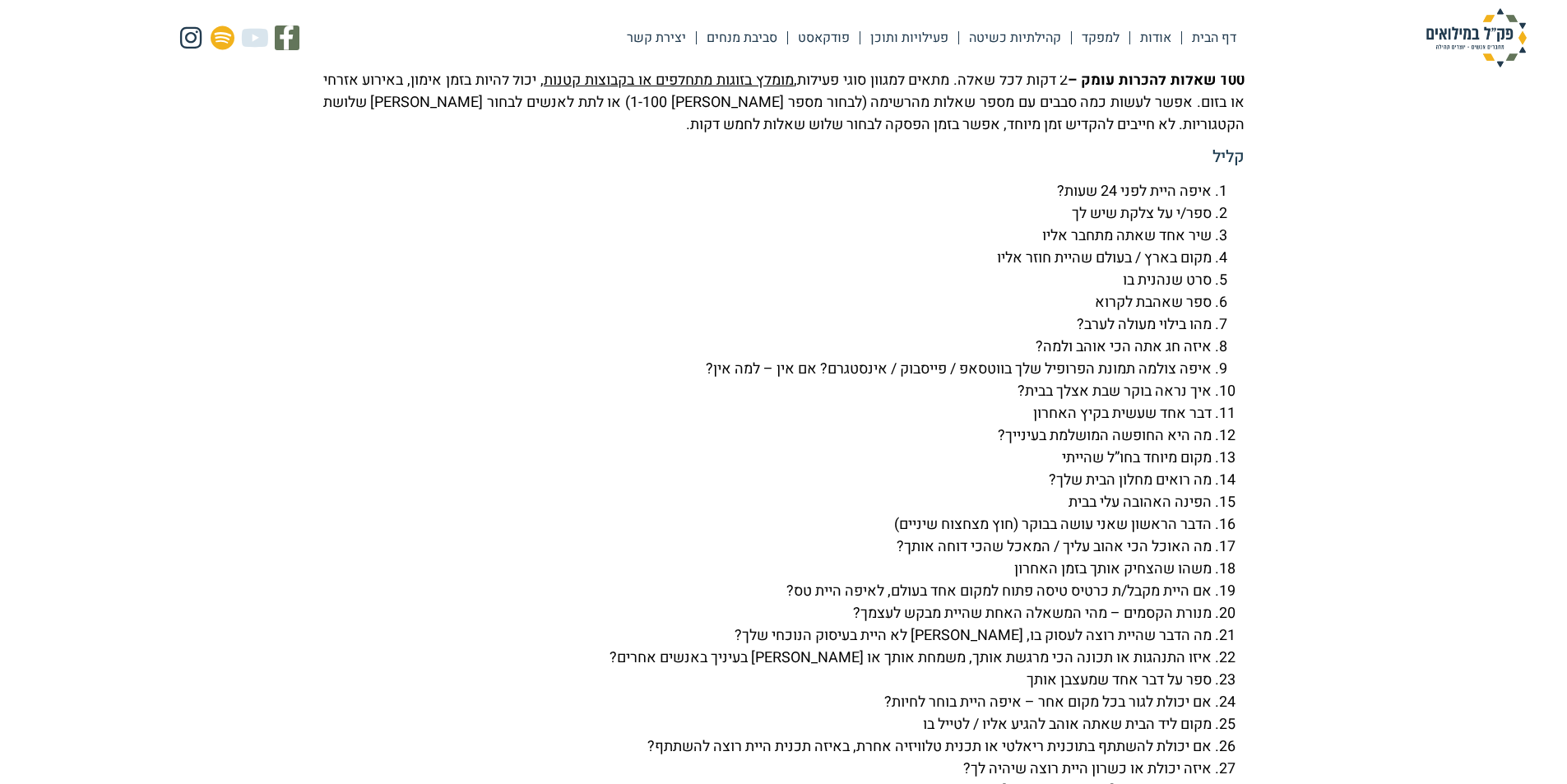
scroll to position [3783, 0]
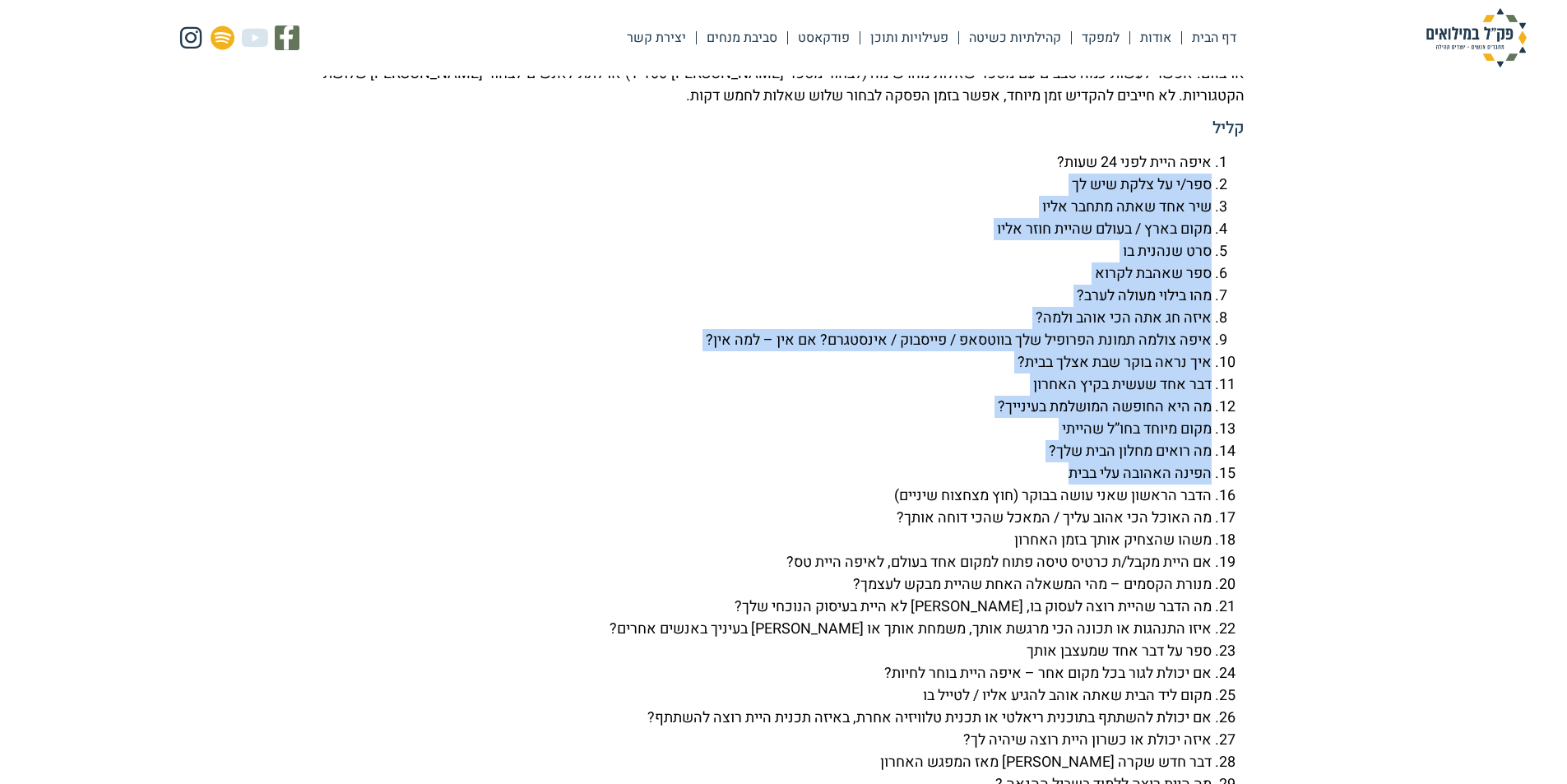
drag, startPoint x: 1237, startPoint y: 230, endPoint x: 911, endPoint y: 527, distance: 441.0
click at [911, 527] on ol "איפה היית לפני 24 שעות? ספר/י על צלקת שיש לך שיר אחד שאתה מתחבר אליו מקום בארץ …" at bounding box center [784, 518] width 922 height 733
click at [911, 484] on li "הפינה האהובה עלי בבית" at bounding box center [767, 473] width 888 height 23
drag, startPoint x: 1246, startPoint y: 264, endPoint x: 888, endPoint y: 495, distance: 426.1
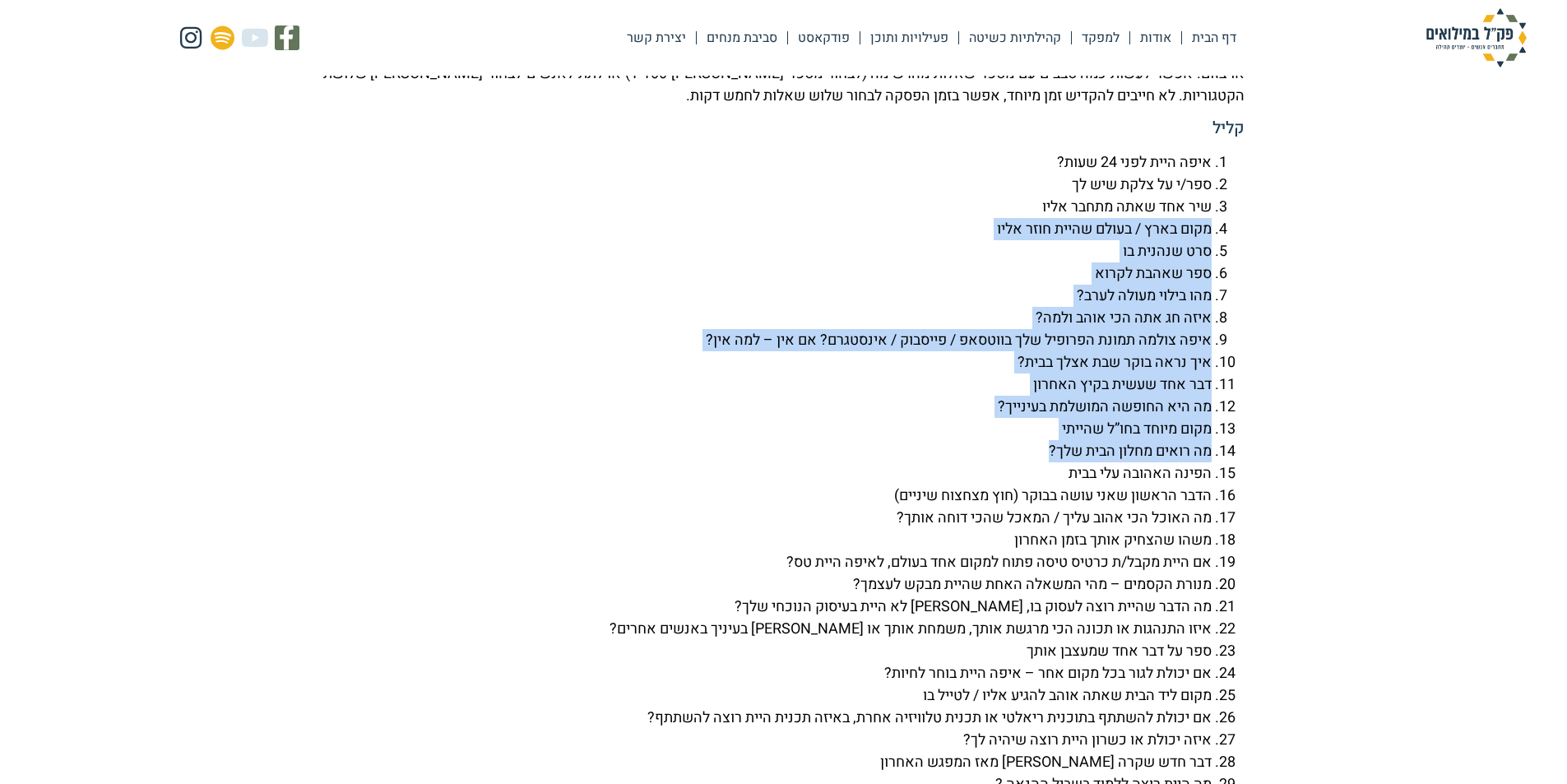
click at [888, 462] on li "מה רואים מחלון הבית שלך?" at bounding box center [767, 451] width 888 height 23
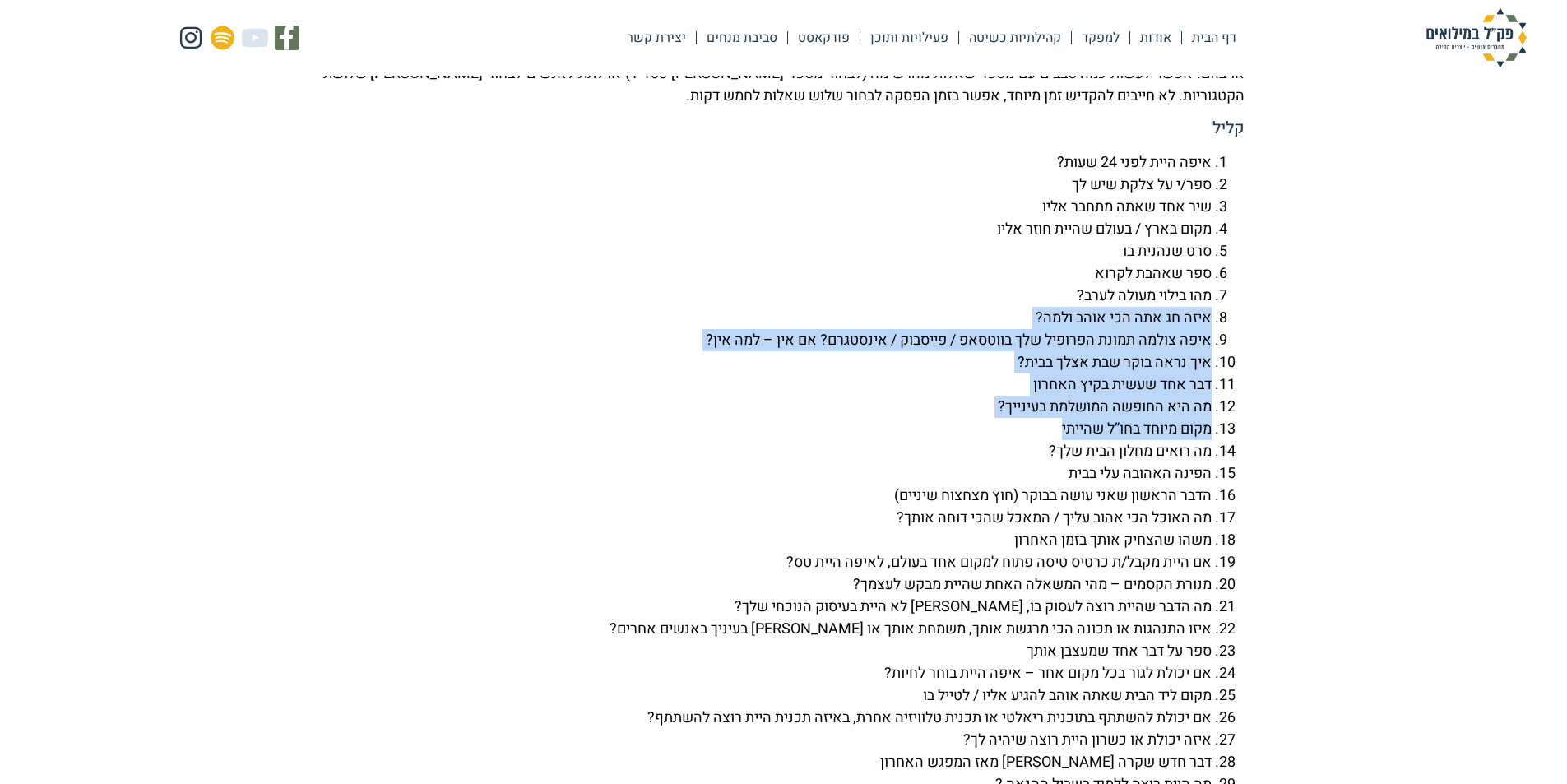
drag, startPoint x: 1051, startPoint y: 348, endPoint x: 737, endPoint y: 475, distance: 338.7
click at [741, 478] on ol "איפה היית לפני 24 שעות? ספר/י על צלקת שיש לך שיר אחד שאתה מתחבר אליו מקום בארץ …" at bounding box center [784, 518] width 922 height 733
click at [735, 440] on li "מקום מיוחד בחו”ל שהייתי" at bounding box center [767, 428] width 888 height 23
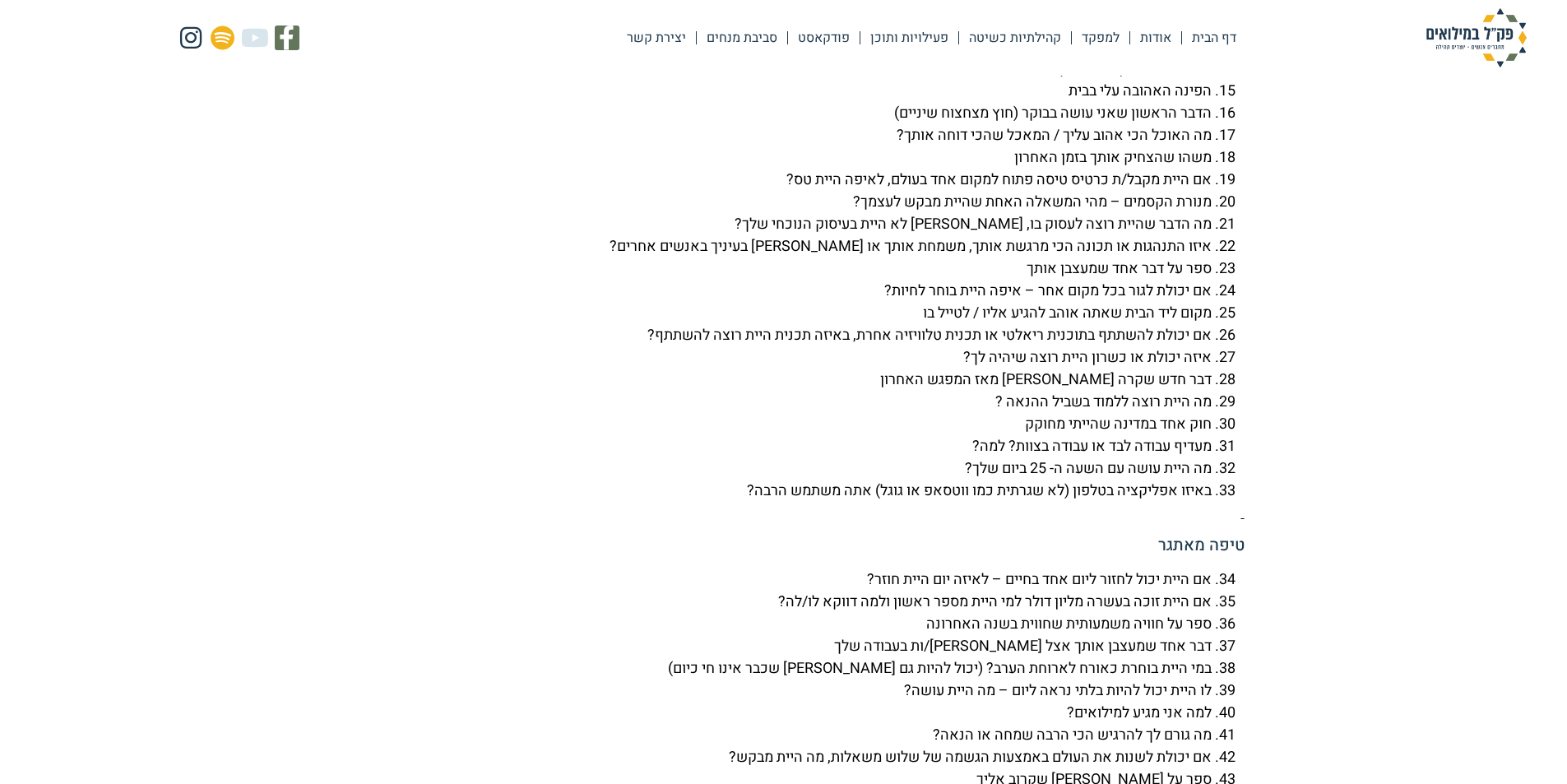
scroll to position [4194, 0]
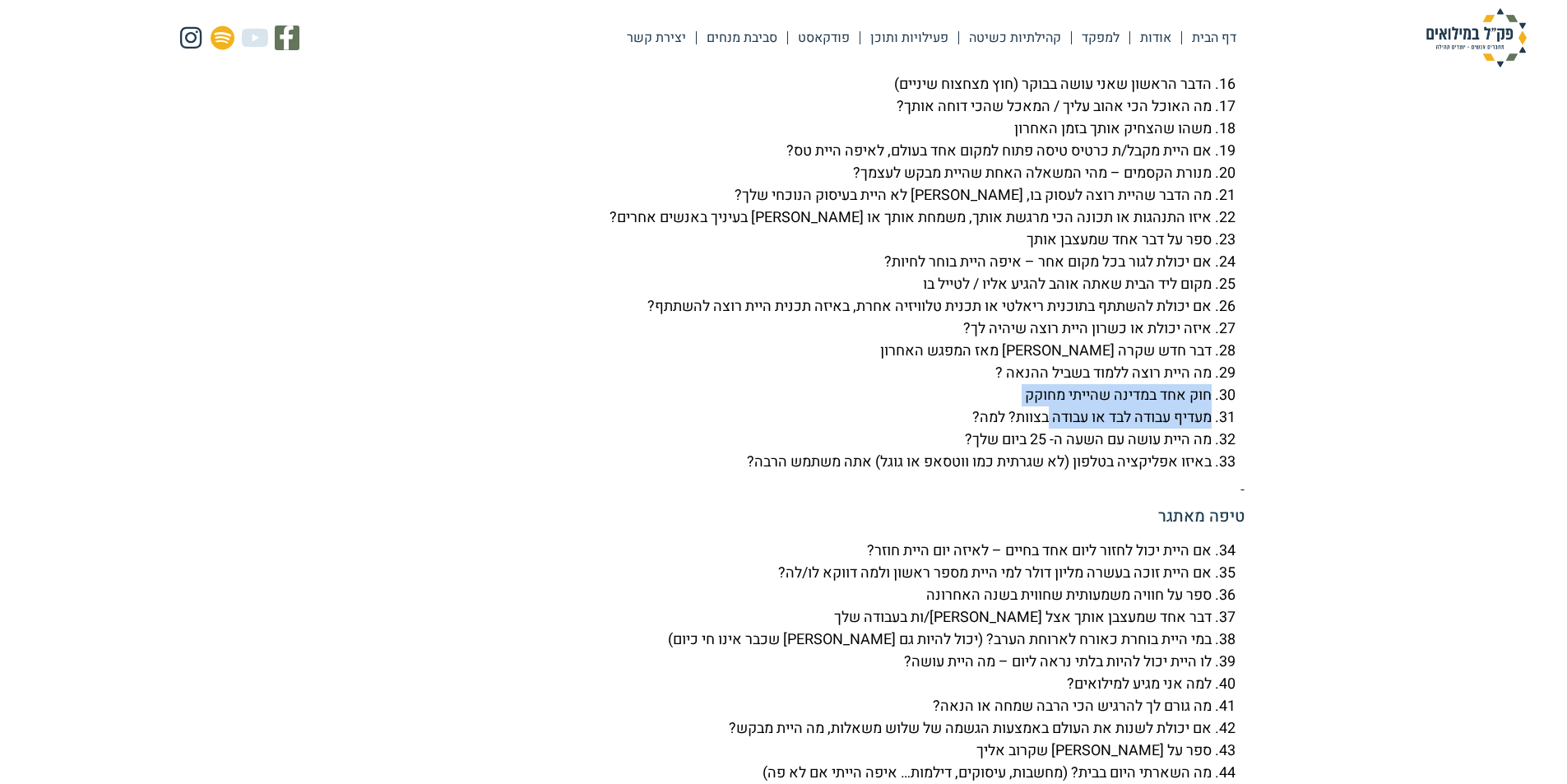
drag, startPoint x: 1249, startPoint y: 438, endPoint x: 1040, endPoint y: 472, distance: 211.7
click at [1040, 428] on li "מעדיף עבודה לבד או עבודה בצוות? למה?" at bounding box center [767, 417] width 888 height 23
drag, startPoint x: 1282, startPoint y: 414, endPoint x: 998, endPoint y: 471, distance: 289.7
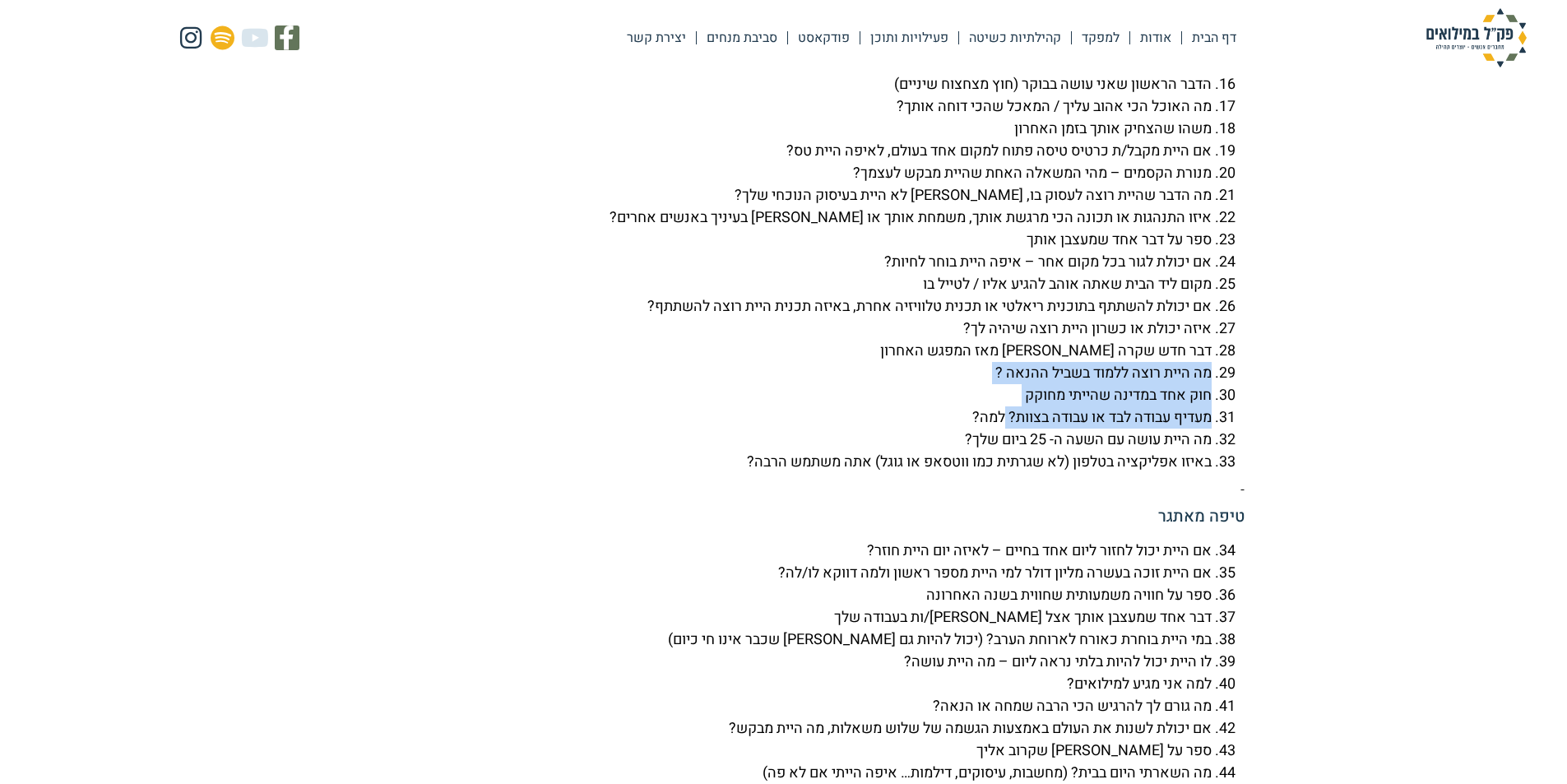
click at [998, 428] on li "מעדיף עבודה לבד או עבודה בצוות? למה?" at bounding box center [767, 417] width 888 height 23
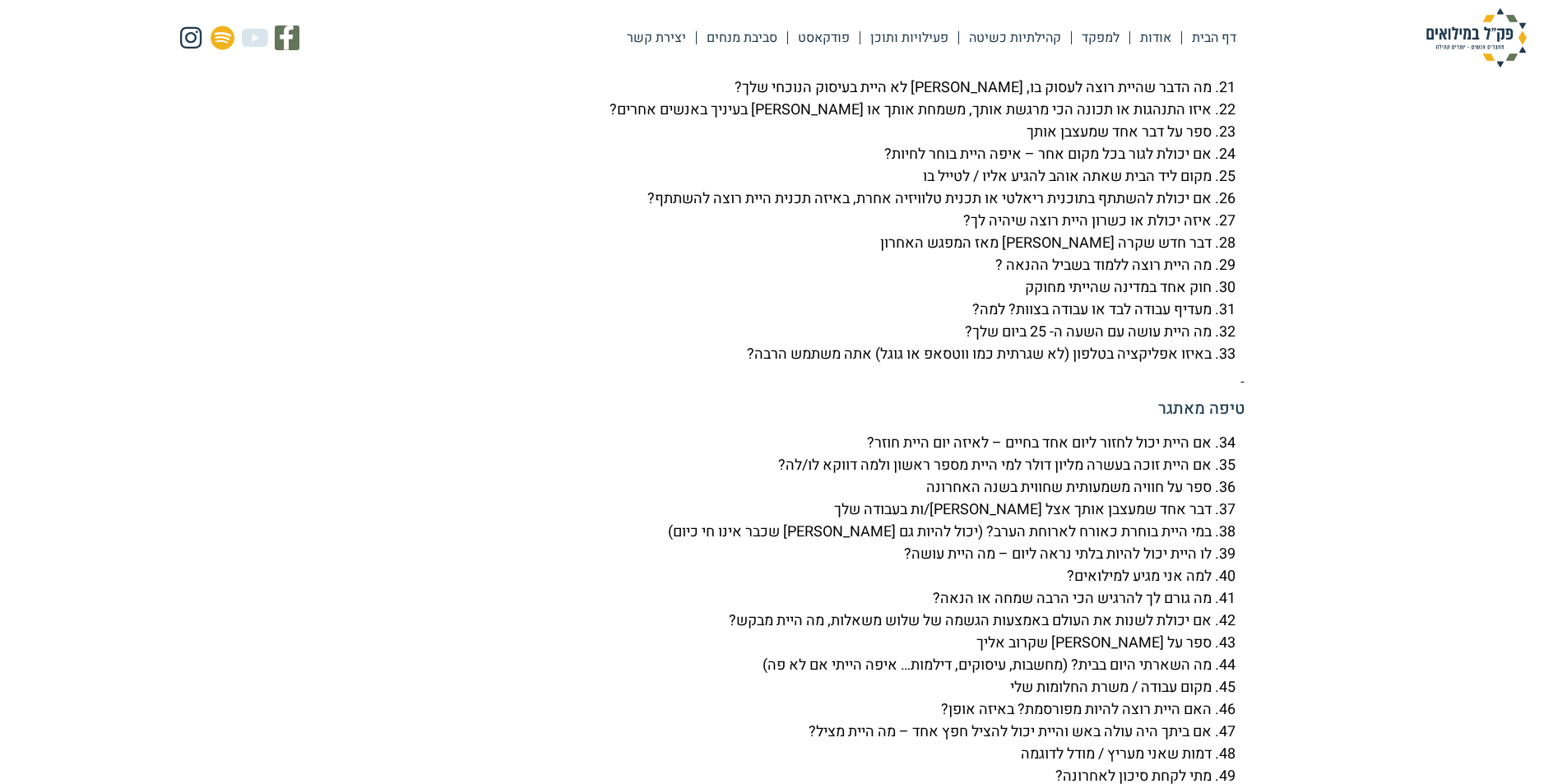
scroll to position [4440, 0]
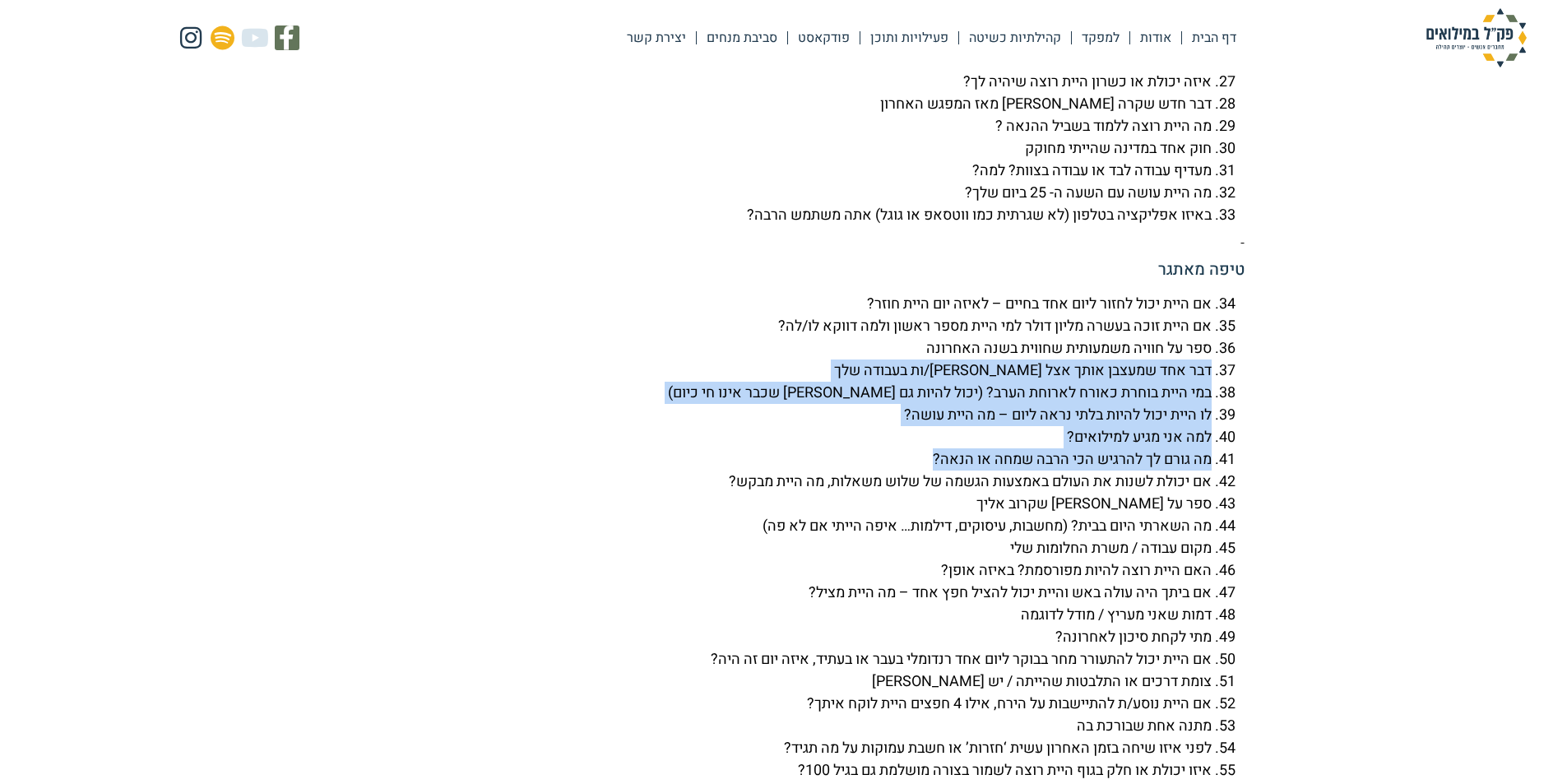
drag, startPoint x: 1232, startPoint y: 418, endPoint x: 848, endPoint y: 500, distance: 392.7
click at [848, 500] on ol "אם היית יכול לחזור ליום אחד בחיים – לאיזה יום היית חוזר? אם היית זוכה בעשרה מלי…" at bounding box center [784, 670] width 922 height 755
click at [848, 470] on li "מה גורם לך להרגיש הכי הרבה שמחה או הנאה?" at bounding box center [767, 459] width 888 height 23
drag, startPoint x: 1259, startPoint y: 416, endPoint x: 884, endPoint y: 527, distance: 391.1
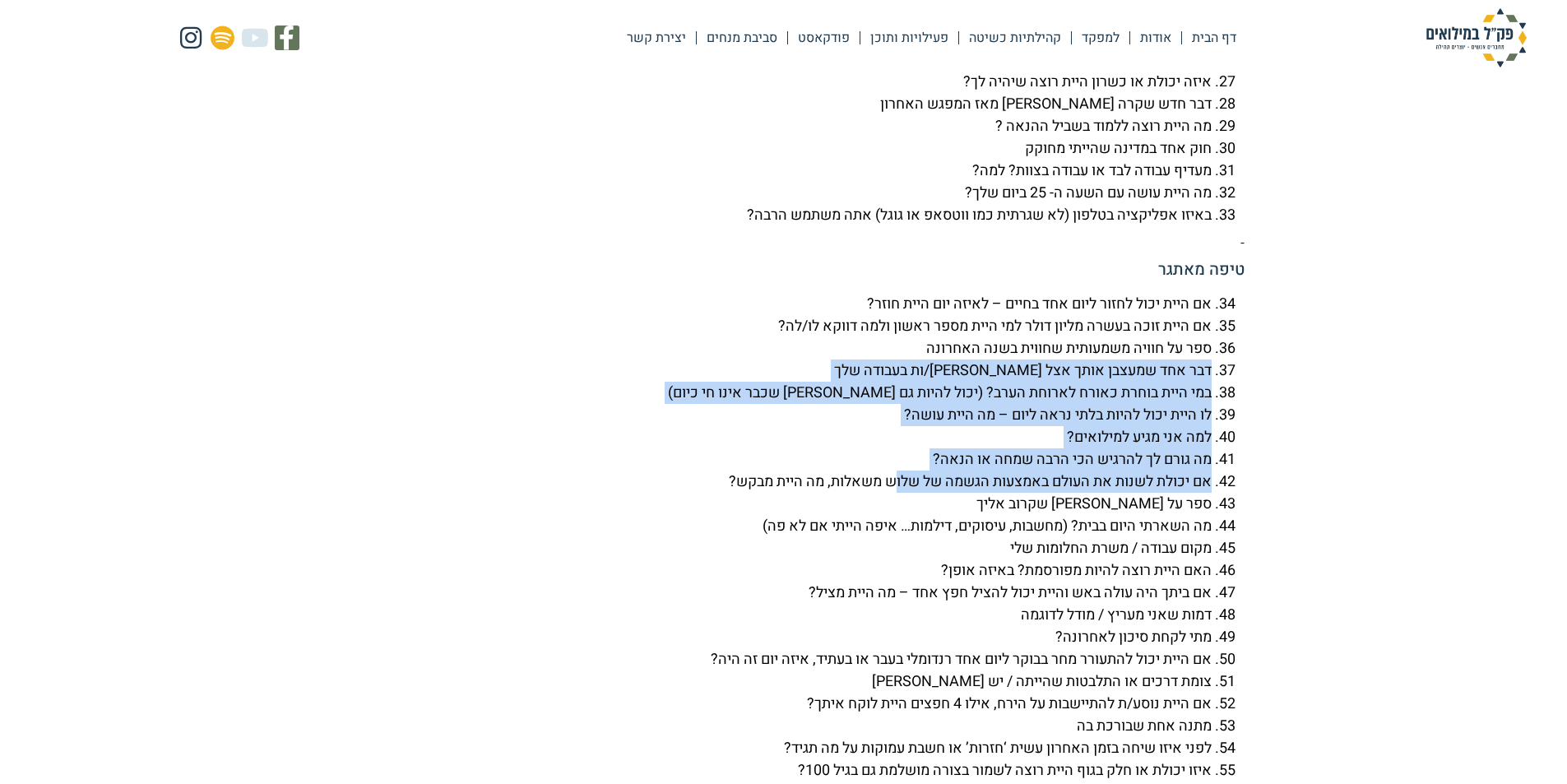
click at [884, 493] on li "אם יכולת לשנות את העולם באמצעות הגשמה של שלוש משאלות, מה היית מבקש?" at bounding box center [767, 481] width 888 height 23
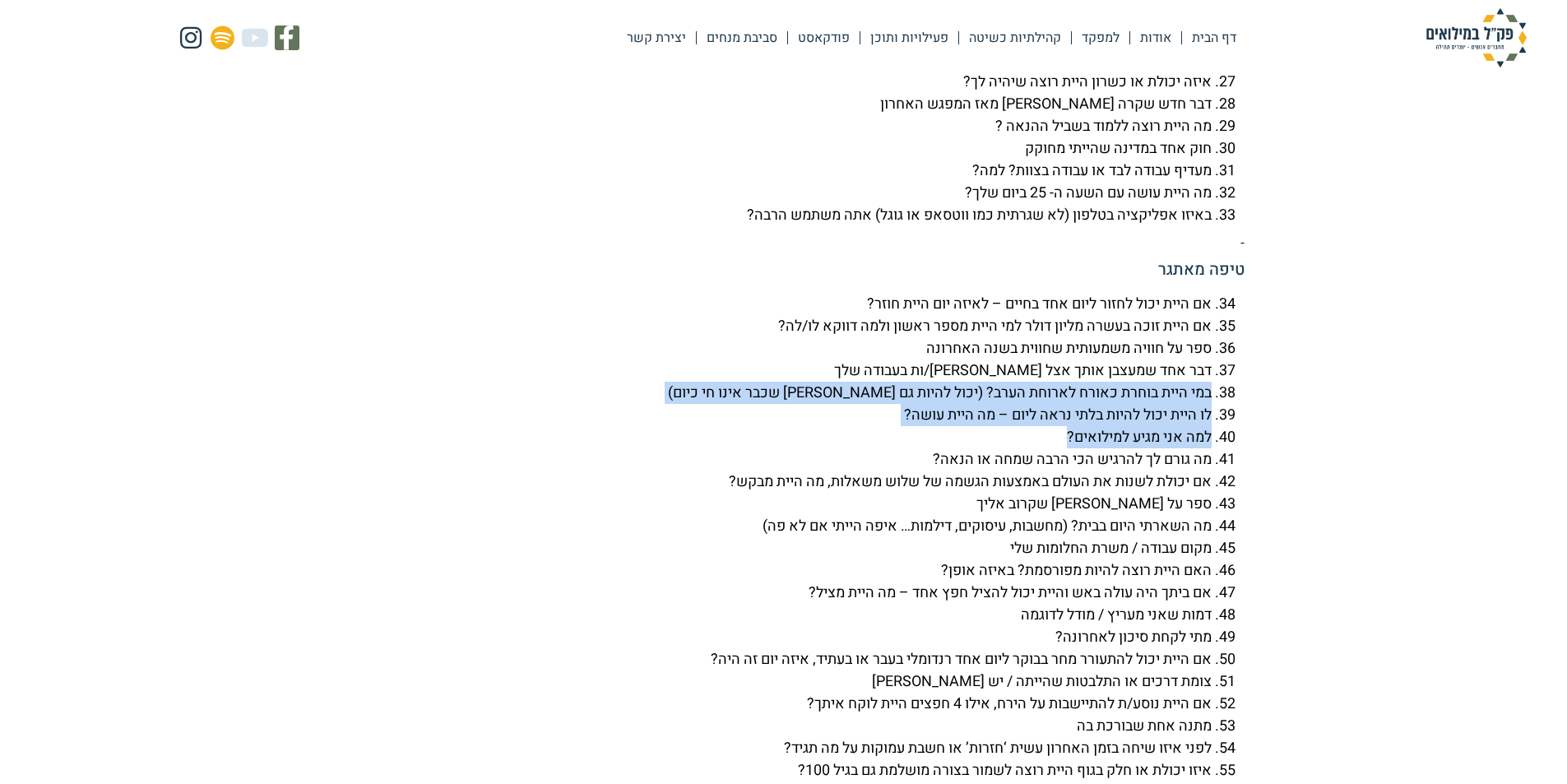
drag, startPoint x: 1274, startPoint y: 440, endPoint x: 927, endPoint y: 484, distance: 349.8
click at [927, 448] on li "למה אני מגיע למילואים?" at bounding box center [767, 437] width 888 height 23
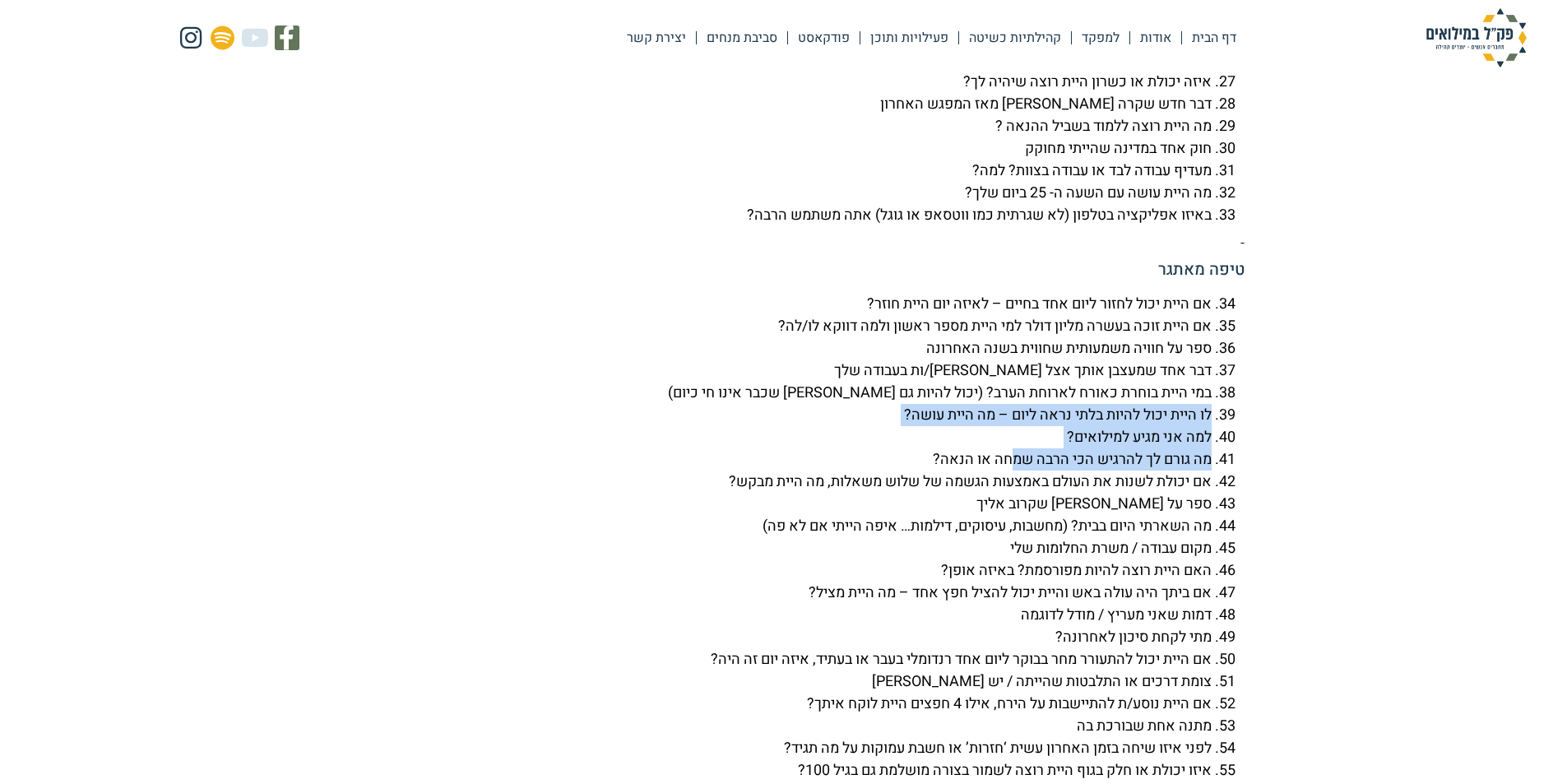
drag, startPoint x: 1215, startPoint y: 464, endPoint x: 1010, endPoint y: 499, distance: 208.0
click at [1010, 499] on ol "אם היית יכול לחזור ליום אחד בחיים – לאיזה יום היית חוזר? אם היית זוכה בעשרה מלי…" at bounding box center [784, 670] width 922 height 755
click at [1010, 470] on li "מה גורם לך להרגיש הכי הרבה שמחה או הנאה?" at bounding box center [767, 459] width 888 height 23
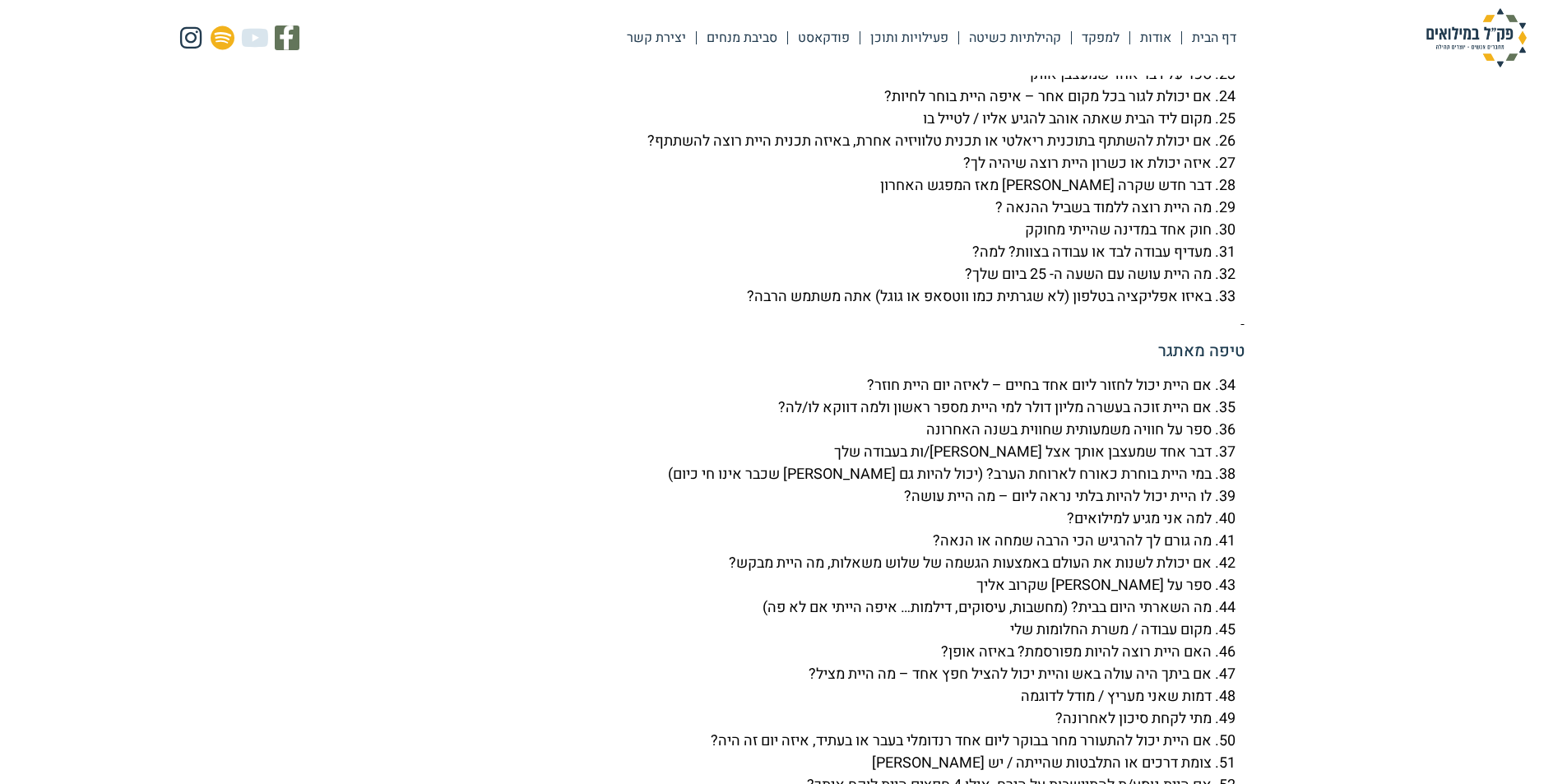
scroll to position [4030, 0]
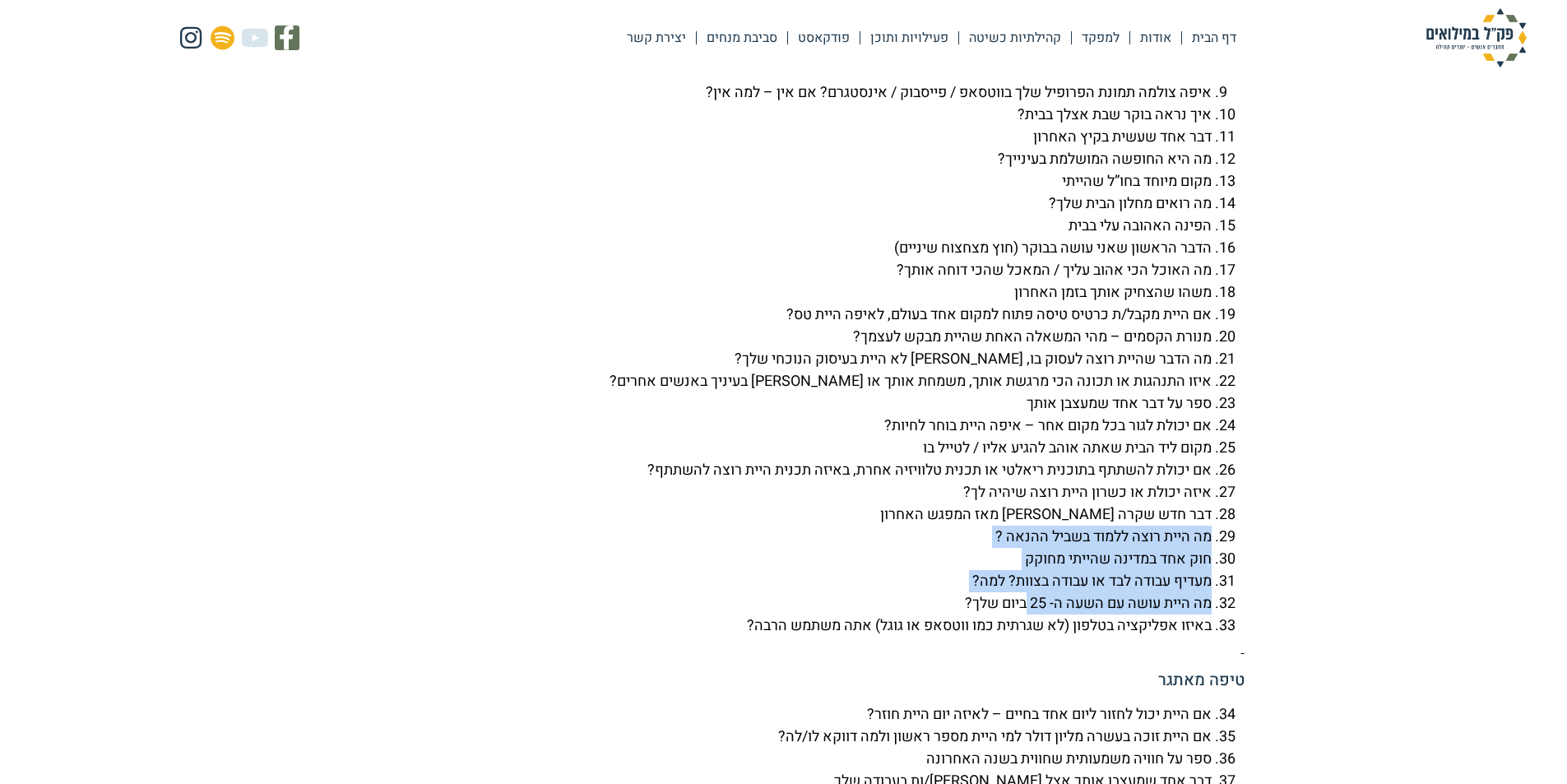
drag, startPoint x: 1256, startPoint y: 582, endPoint x: 1020, endPoint y: 652, distance: 246.2
click at [1161, 592] on li "מעדיף עבודה לבד או עבודה בצוות? למה?" at bounding box center [767, 581] width 888 height 23
click at [1010, 570] on li "חוק אחד במדינה שהייתי מחוקק" at bounding box center [767, 559] width 888 height 23
drag, startPoint x: 1004, startPoint y: 600, endPoint x: 1215, endPoint y: 588, distance: 211.3
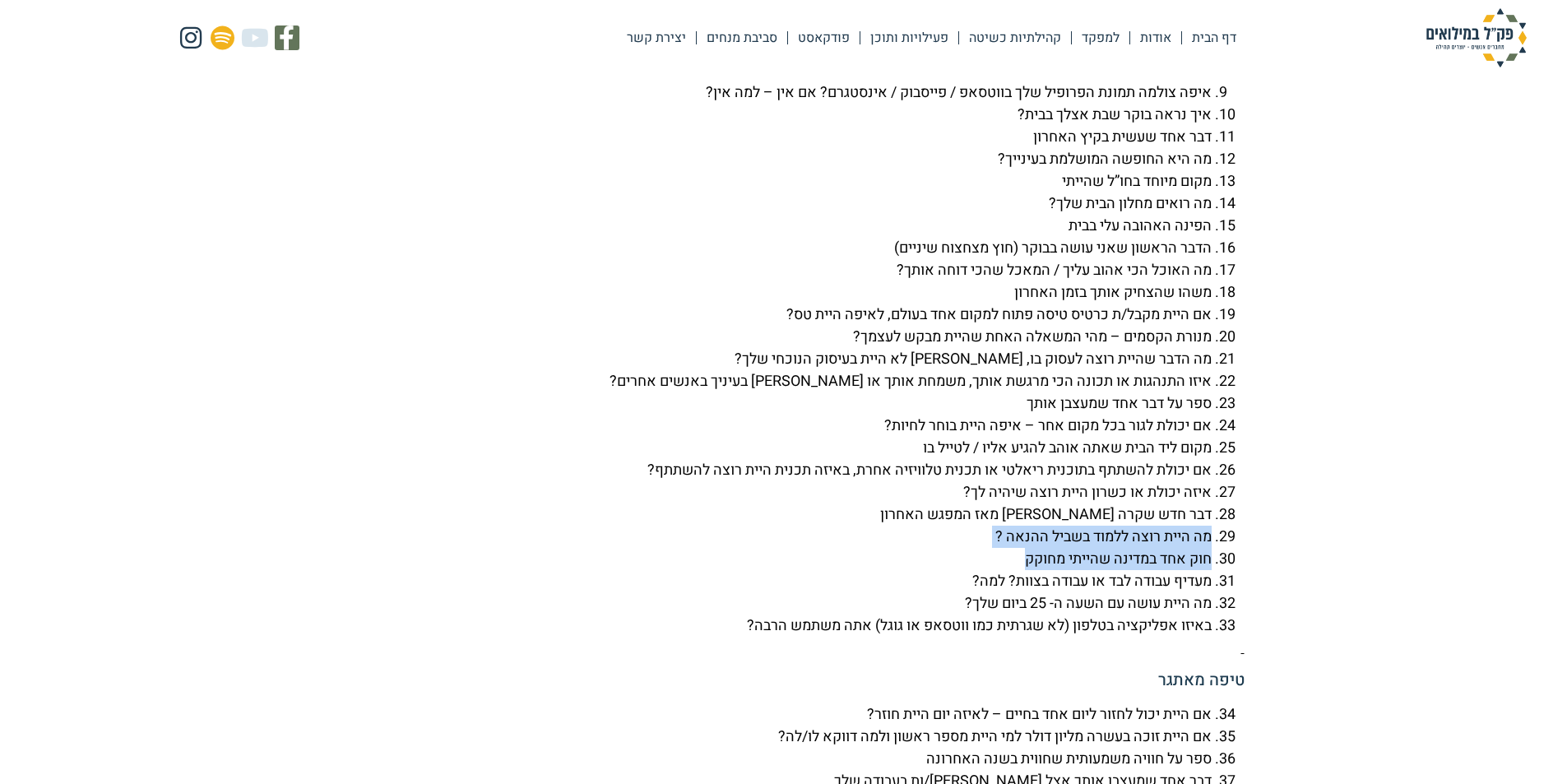
click at [1215, 588] on ol "איפה היית לפני 24 שעות? ספר/י על צלקת שיש לך שיר אחד שאתה מתחבר אליו מקום בארץ …" at bounding box center [784, 270] width 922 height 733
click at [1212, 592] on li "מעדיף עבודה לבד או עבודה בצוות? למה?" at bounding box center [767, 581] width 888 height 23
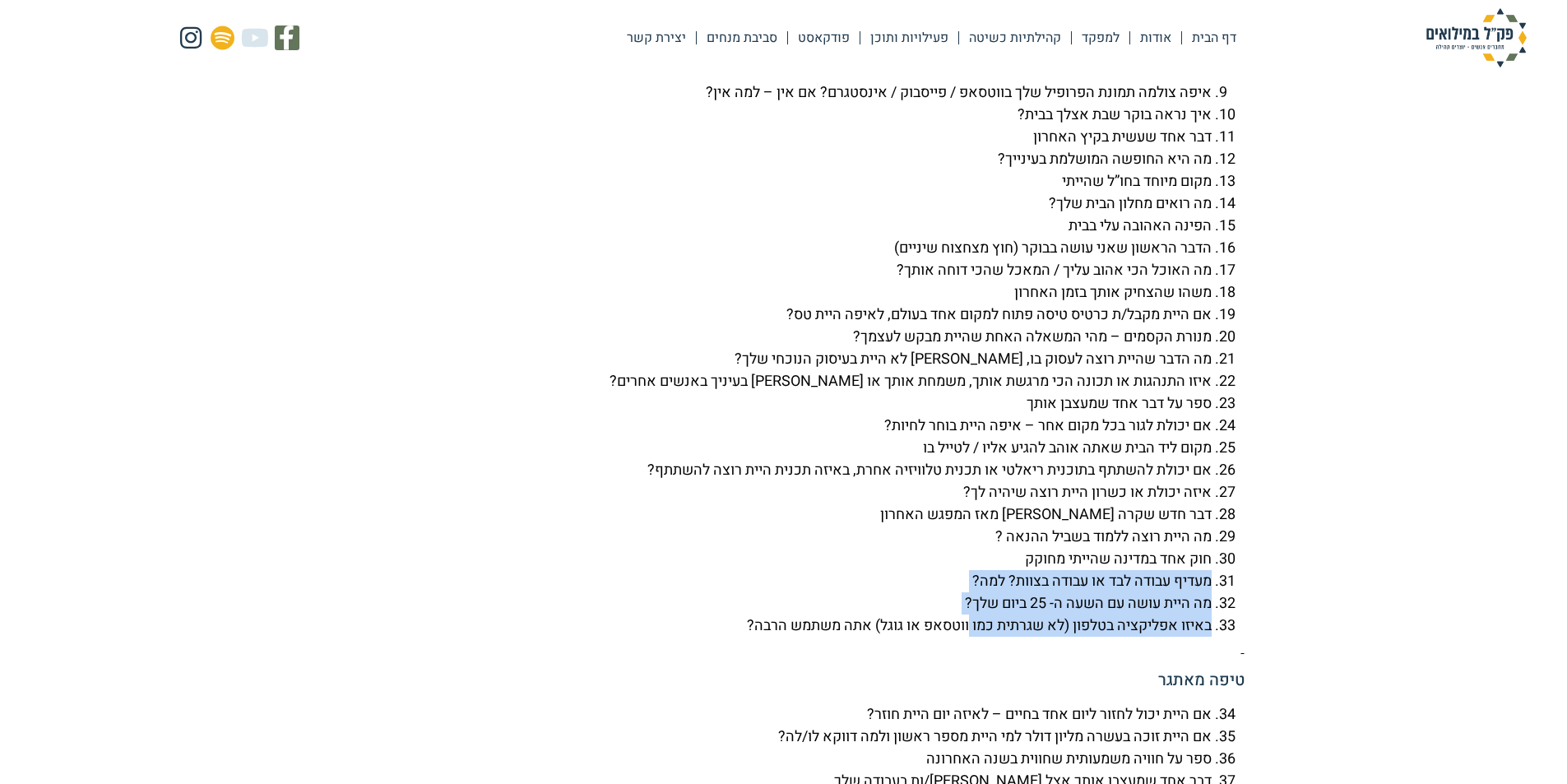
drag, startPoint x: 1235, startPoint y: 634, endPoint x: 960, endPoint y: 669, distance: 277.2
click at [960, 637] on ol "איפה היית לפני 24 שעות? ספר/י על צלקת שיש לך שיר אחד שאתה מתחבר אליו מקום בארץ …" at bounding box center [784, 270] width 922 height 733
click at [960, 614] on li "מה היית עושה עם השעה ה- 25 ביום שלך?" at bounding box center [767, 603] width 888 height 23
